Goal: Check status

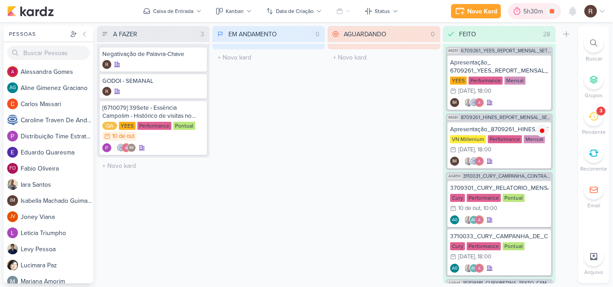
click at [529, 11] on div "5h30m" at bounding box center [534, 11] width 22 height 9
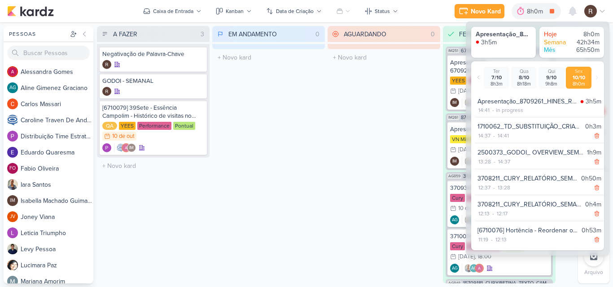
click at [398, 95] on div "AGUARDANDO 0 Mover Para Esquerda Mover Para Direita [GEOGRAPHIC_DATA] O título …" at bounding box center [383, 155] width 113 height 258
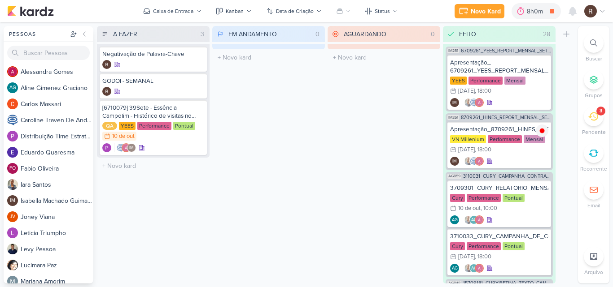
click at [587, 118] on div "3" at bounding box center [594, 117] width 20 height 20
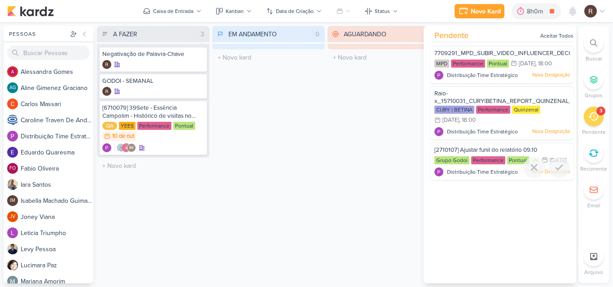
click at [492, 162] on div "Performance" at bounding box center [488, 161] width 34 height 8
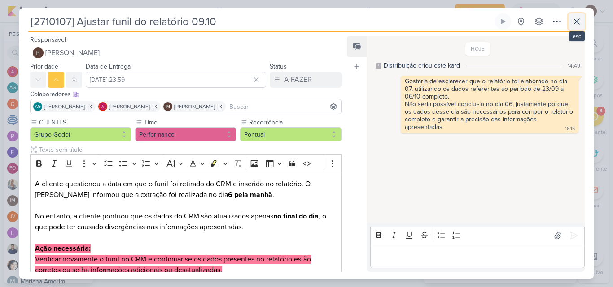
click at [572, 24] on icon at bounding box center [576, 21] width 11 height 11
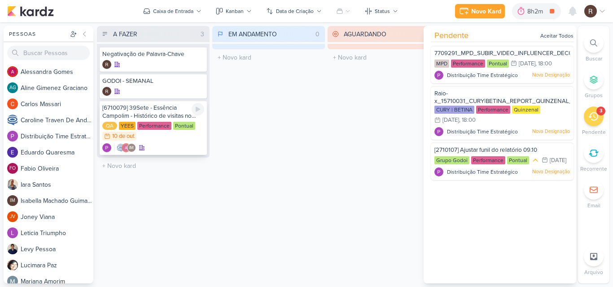
click at [151, 114] on div "[6710079] 39Sete - Essência Campolim - Histórico de visitas no Raio-x" at bounding box center [153, 112] width 102 height 16
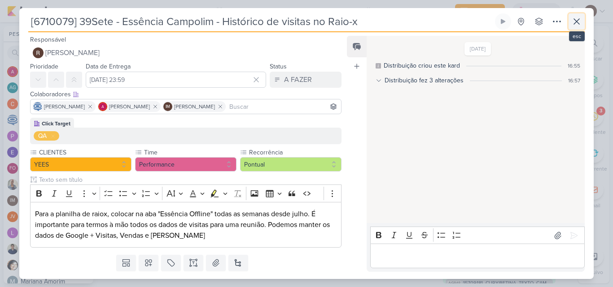
click at [580, 26] on icon at bounding box center [576, 21] width 11 height 11
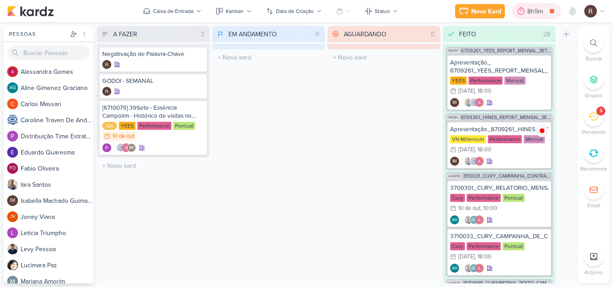
click at [522, 14] on icon at bounding box center [521, 11] width 7 height 8
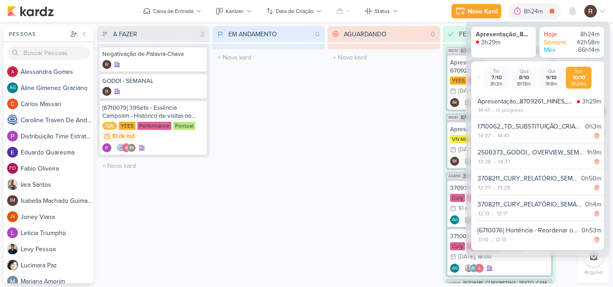
click at [343, 116] on div "AGUARDANDO 0 Mover Para Esquerda Mover Para Direita [GEOGRAPHIC_DATA] O título …" at bounding box center [383, 155] width 113 height 258
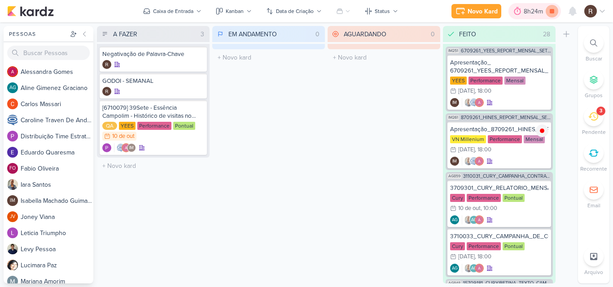
click at [554, 13] on icon at bounding box center [551, 11] width 13 height 13
click at [163, 129] on div "Performance" at bounding box center [154, 126] width 34 height 8
